Goal: Find specific page/section: Find specific page/section

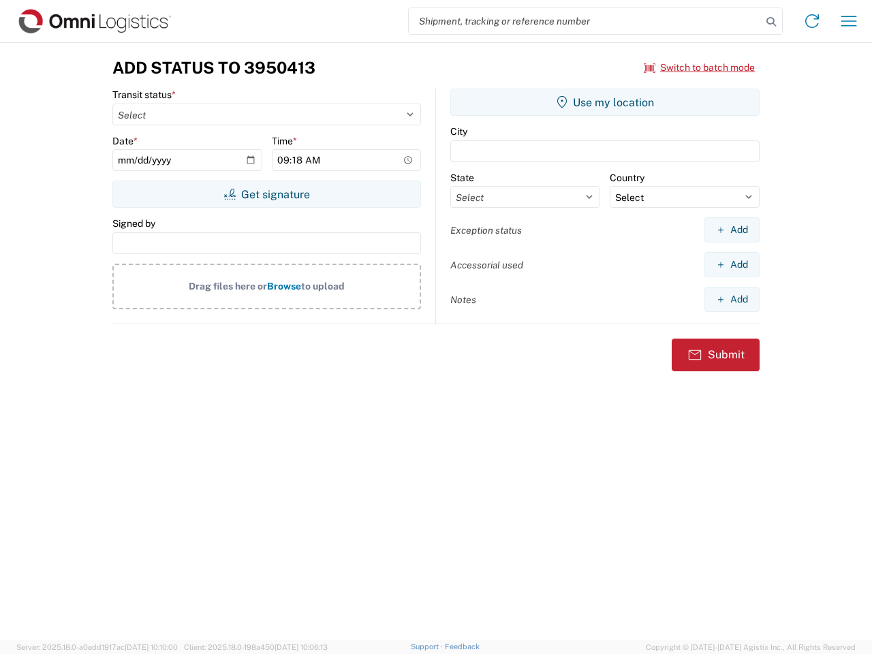
click at [585, 21] on input "search" at bounding box center [585, 21] width 353 height 26
click at [771, 22] on icon at bounding box center [770, 21] width 19 height 19
click at [812, 21] on icon at bounding box center [812, 21] width 22 height 22
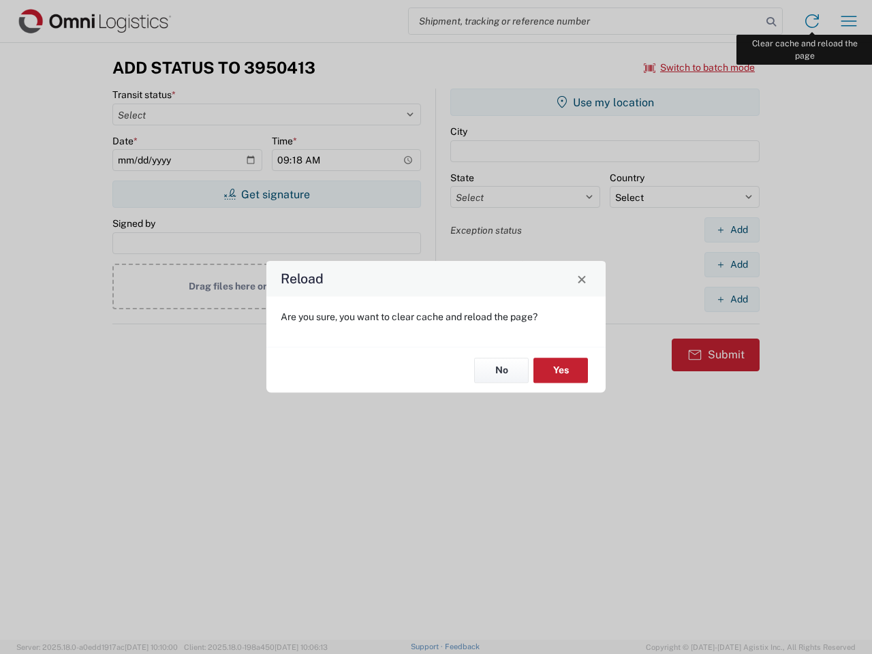
click at [848, 21] on div "Reload Are you sure, you want to clear cache and reload the page? No Yes" at bounding box center [436, 327] width 872 height 654
click at [699, 67] on div "Reload Are you sure, you want to clear cache and reload the page? No Yes" at bounding box center [436, 327] width 872 height 654
click at [266, 194] on div "Reload Are you sure, you want to clear cache and reload the page? No Yes" at bounding box center [436, 327] width 872 height 654
click at [605, 102] on div "Reload Are you sure, you want to clear cache and reload the page? No Yes" at bounding box center [436, 327] width 872 height 654
click at [731, 229] on div "Reload Are you sure, you want to clear cache and reload the page? No Yes" at bounding box center [436, 327] width 872 height 654
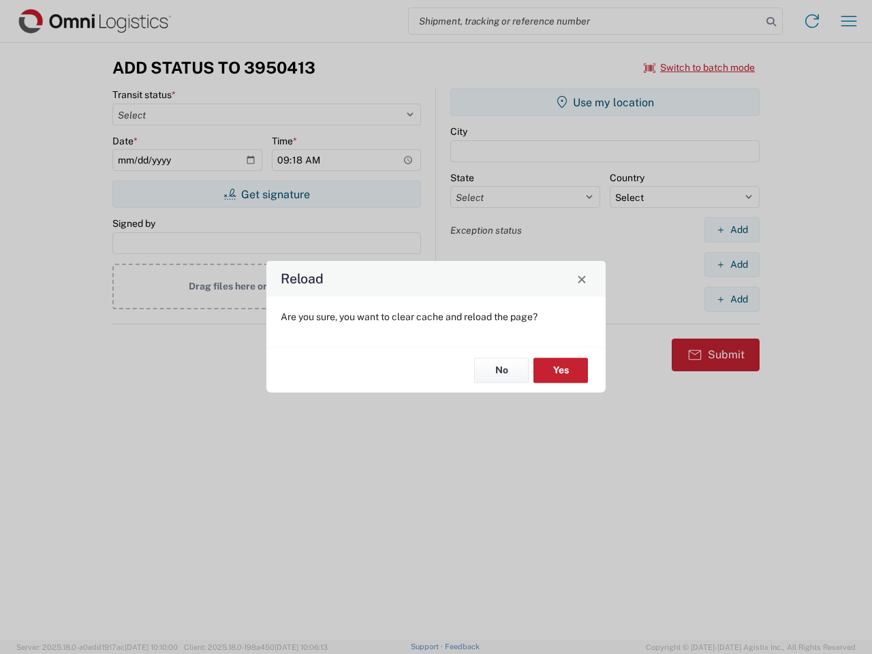
click at [731, 264] on div "Reload Are you sure, you want to clear cache and reload the page? No Yes" at bounding box center [436, 327] width 872 height 654
click at [731, 299] on div "Reload Are you sure, you want to clear cache and reload the page? No Yes" at bounding box center [436, 327] width 872 height 654
